Goal: Manage account settings

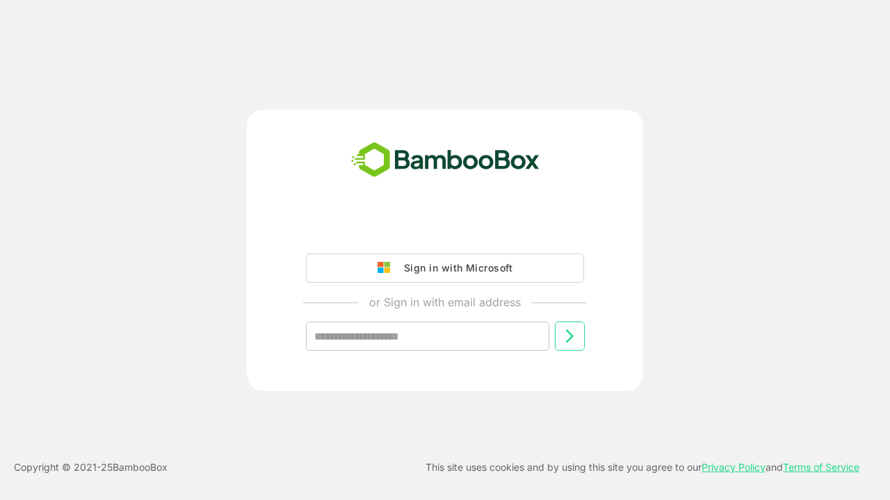
type input "**********"
click at [569, 336] on icon at bounding box center [569, 336] width 17 height 17
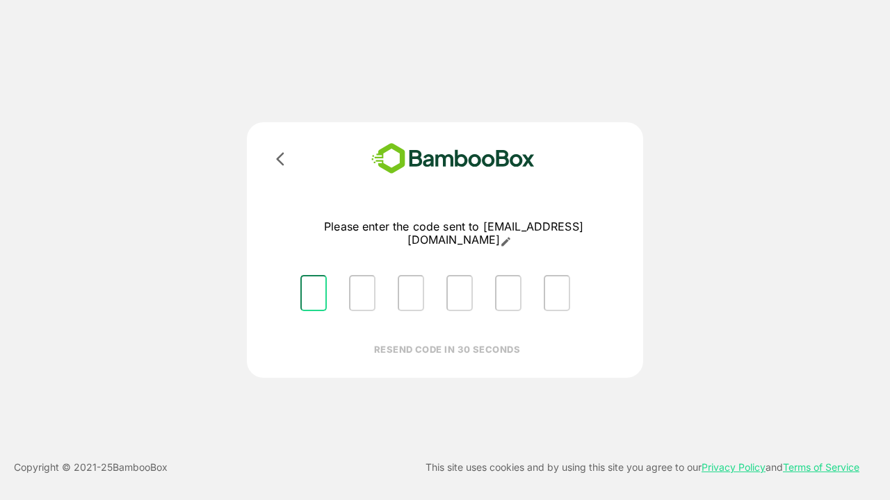
type input "*"
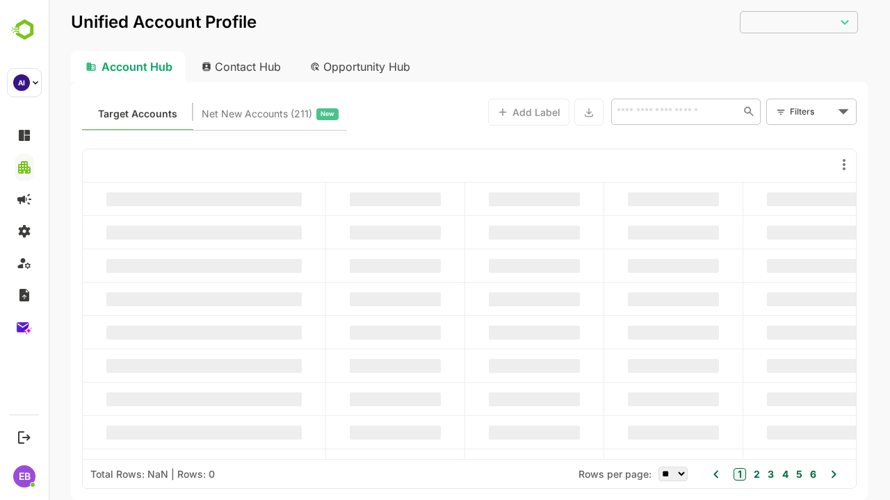
type input "**********"
